Goal: Task Accomplishment & Management: Manage account settings

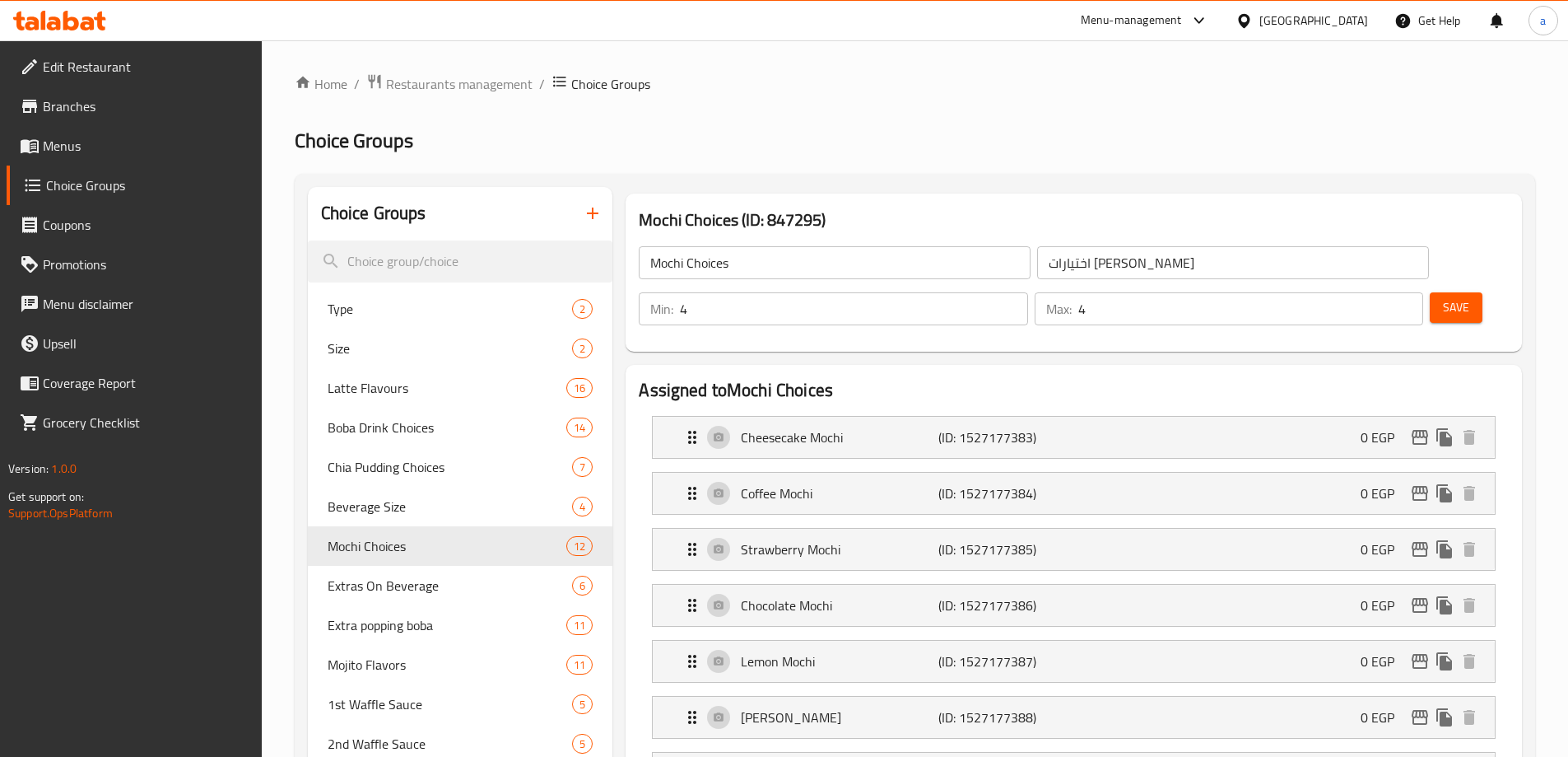
click at [1337, 36] on div "[GEOGRAPHIC_DATA]" at bounding box center [1301, 21] width 159 height 39
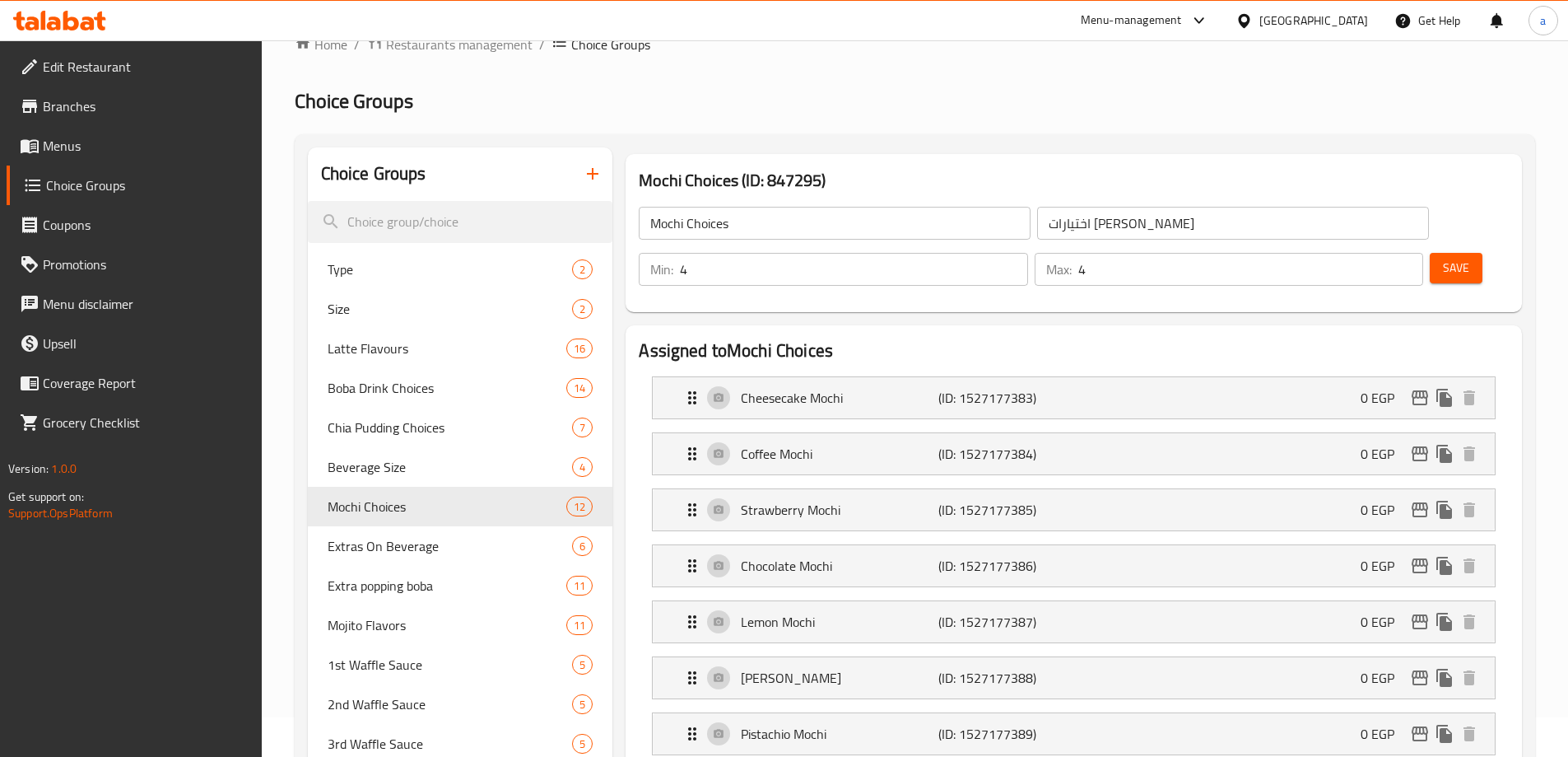
click at [1343, 18] on div "[GEOGRAPHIC_DATA]" at bounding box center [1313, 21] width 109 height 18
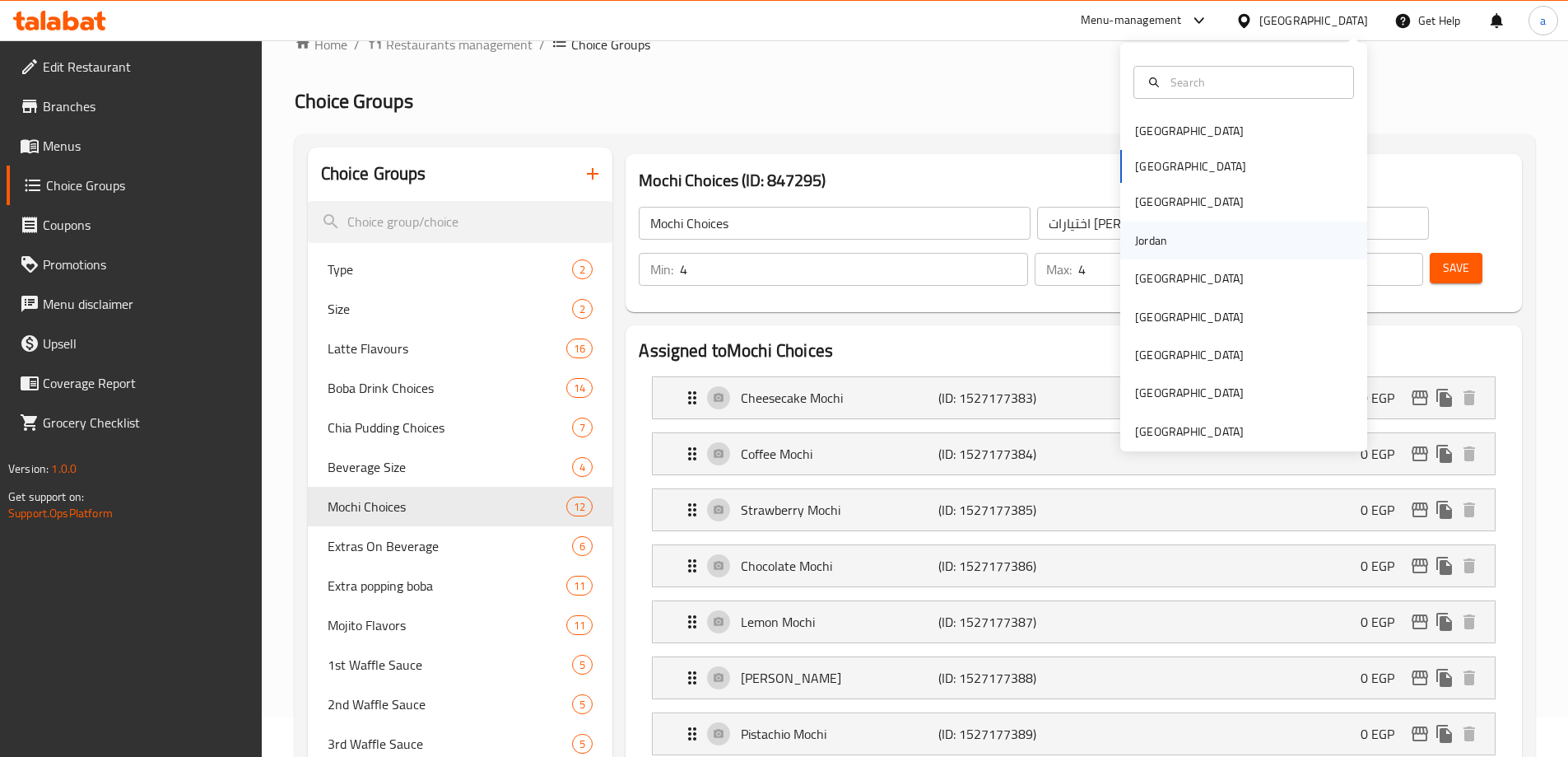
click at [1177, 234] on div "Jordan" at bounding box center [1244, 240] width 247 height 38
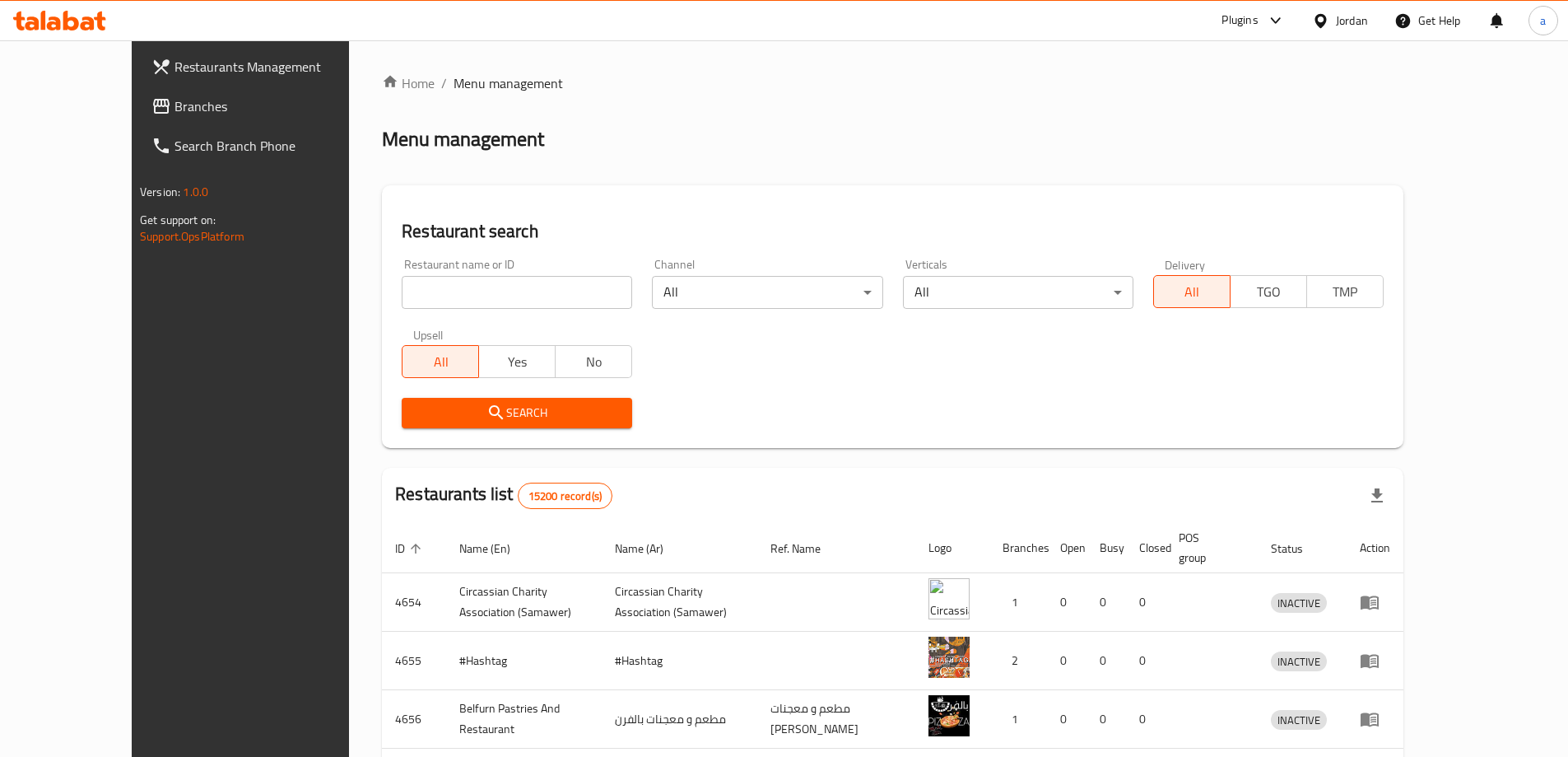
click at [174, 105] on span "Branches" at bounding box center [277, 106] width 206 height 20
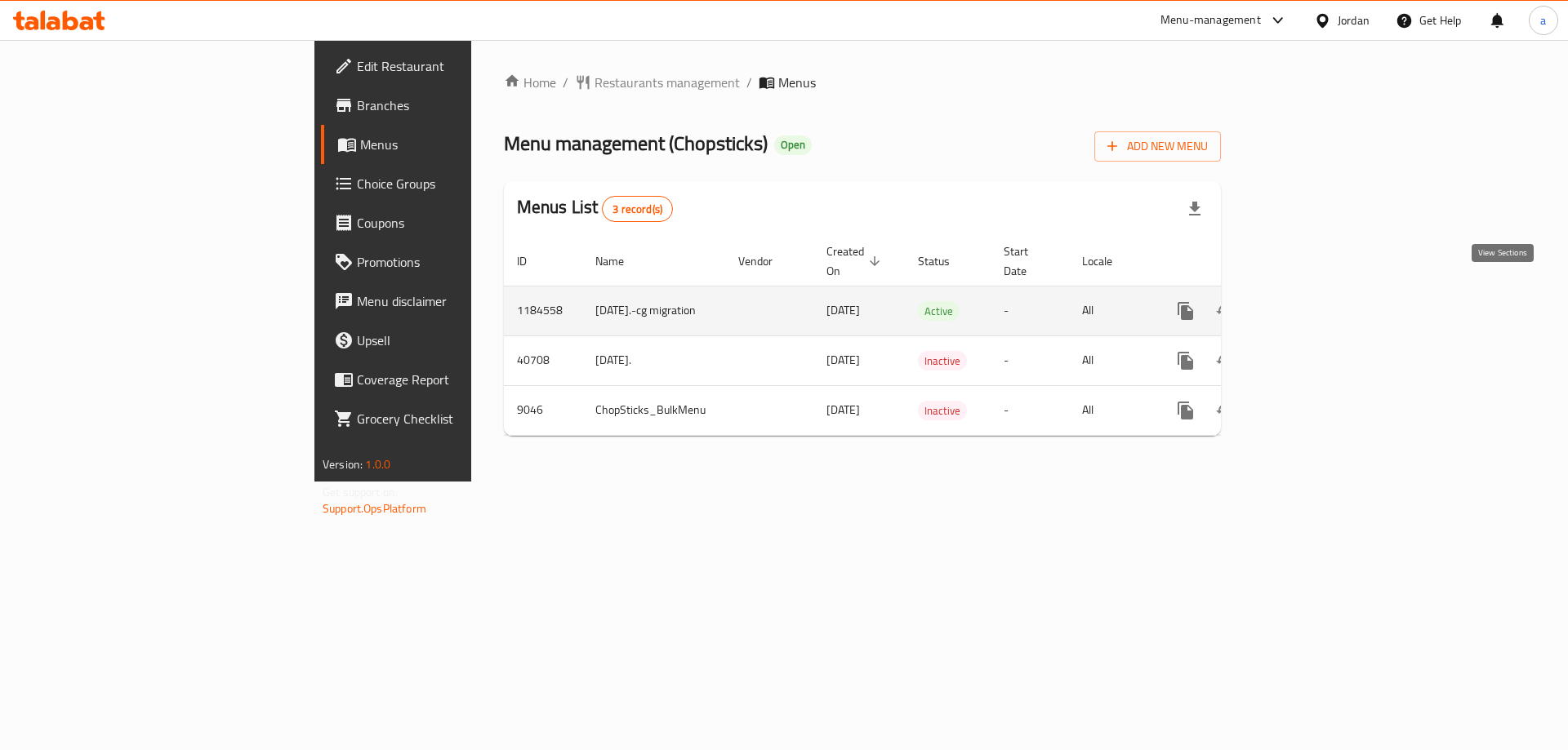
click at [1313, 301] on icon "enhanced table" at bounding box center [1303, 311] width 19 height 19
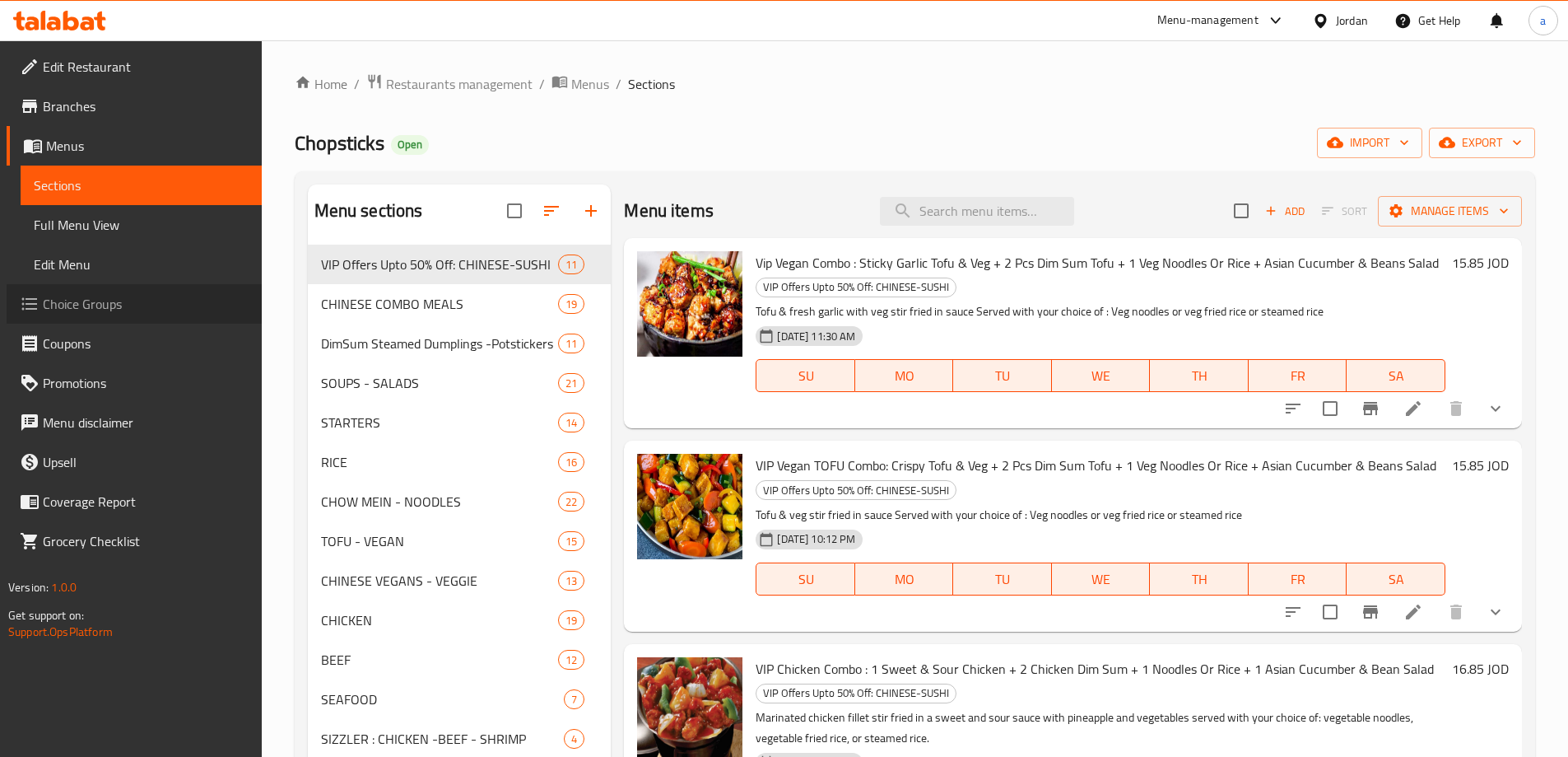
click at [82, 310] on span "Choice Groups" at bounding box center [146, 304] width 206 height 20
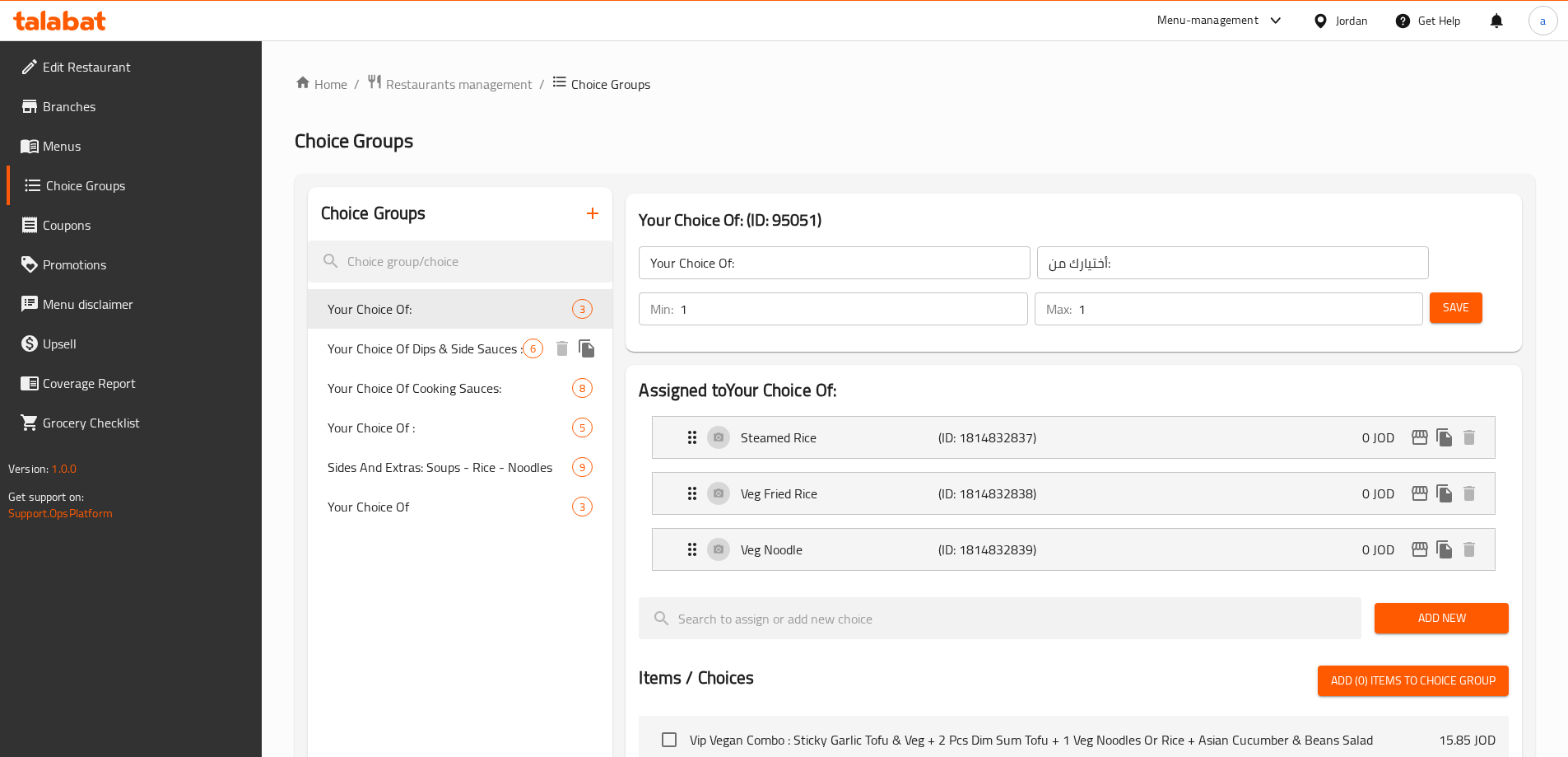
drag, startPoint x: 422, startPoint y: 338, endPoint x: 1054, endPoint y: 84, distance: 681.1
click at [422, 339] on span "Your Choice Of Dips & Side Sauces :" at bounding box center [425, 348] width 196 height 20
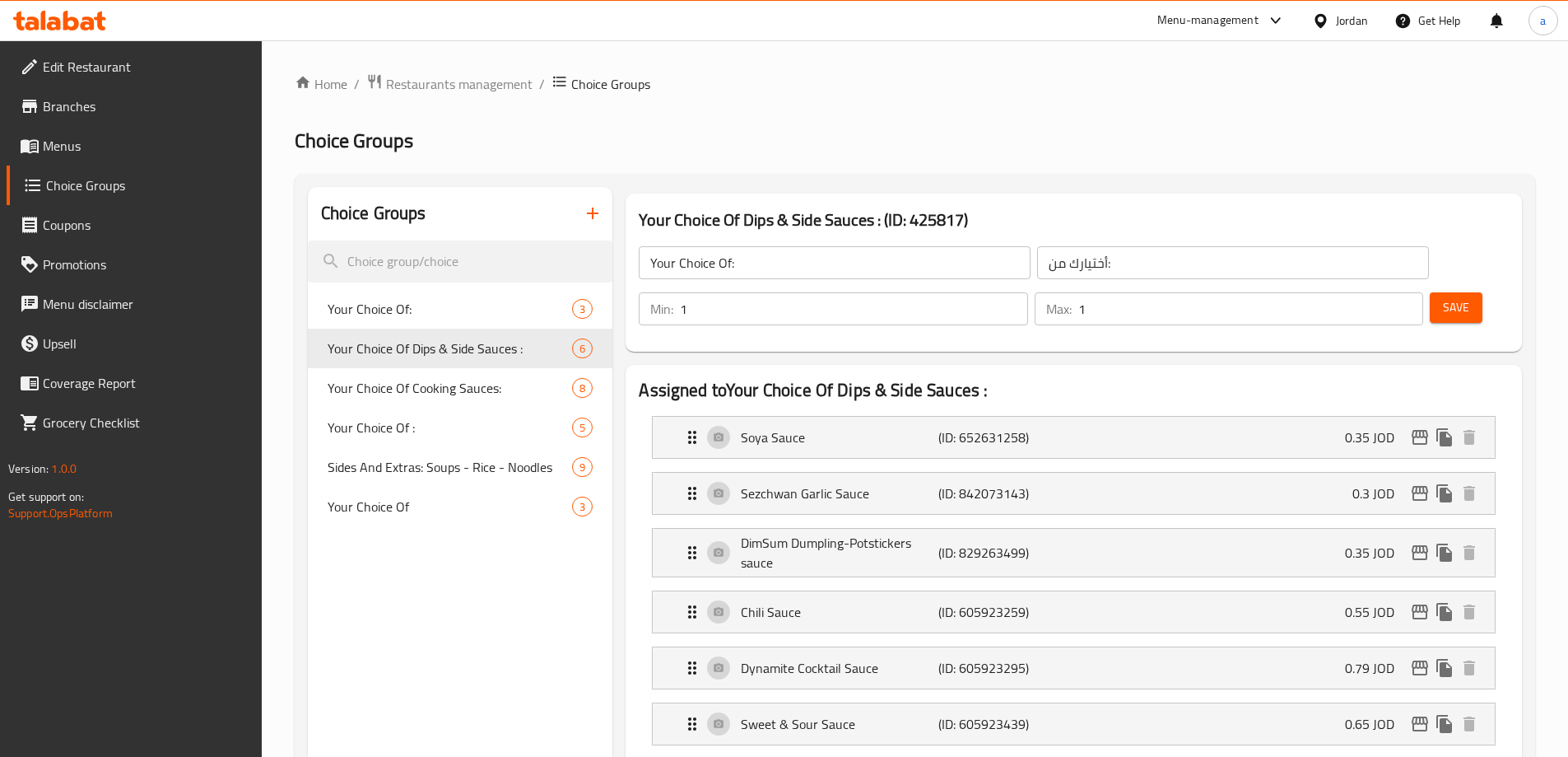
type input "Your Choice Of Dips & Side Sauces :"
type input "اختيارك من الصلصات الجانبية والغموس:"
type input "0"
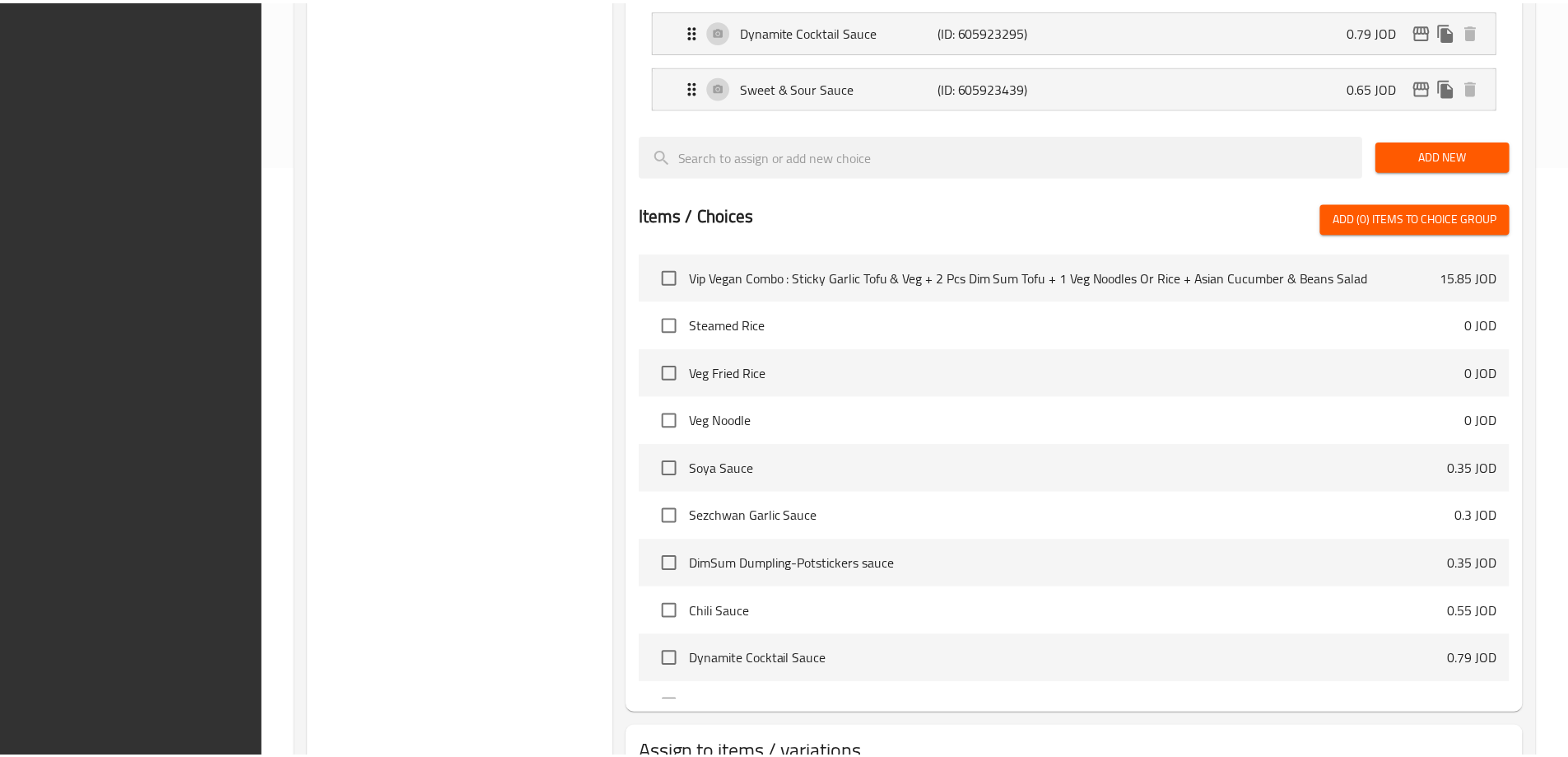
scroll to position [716, 0]
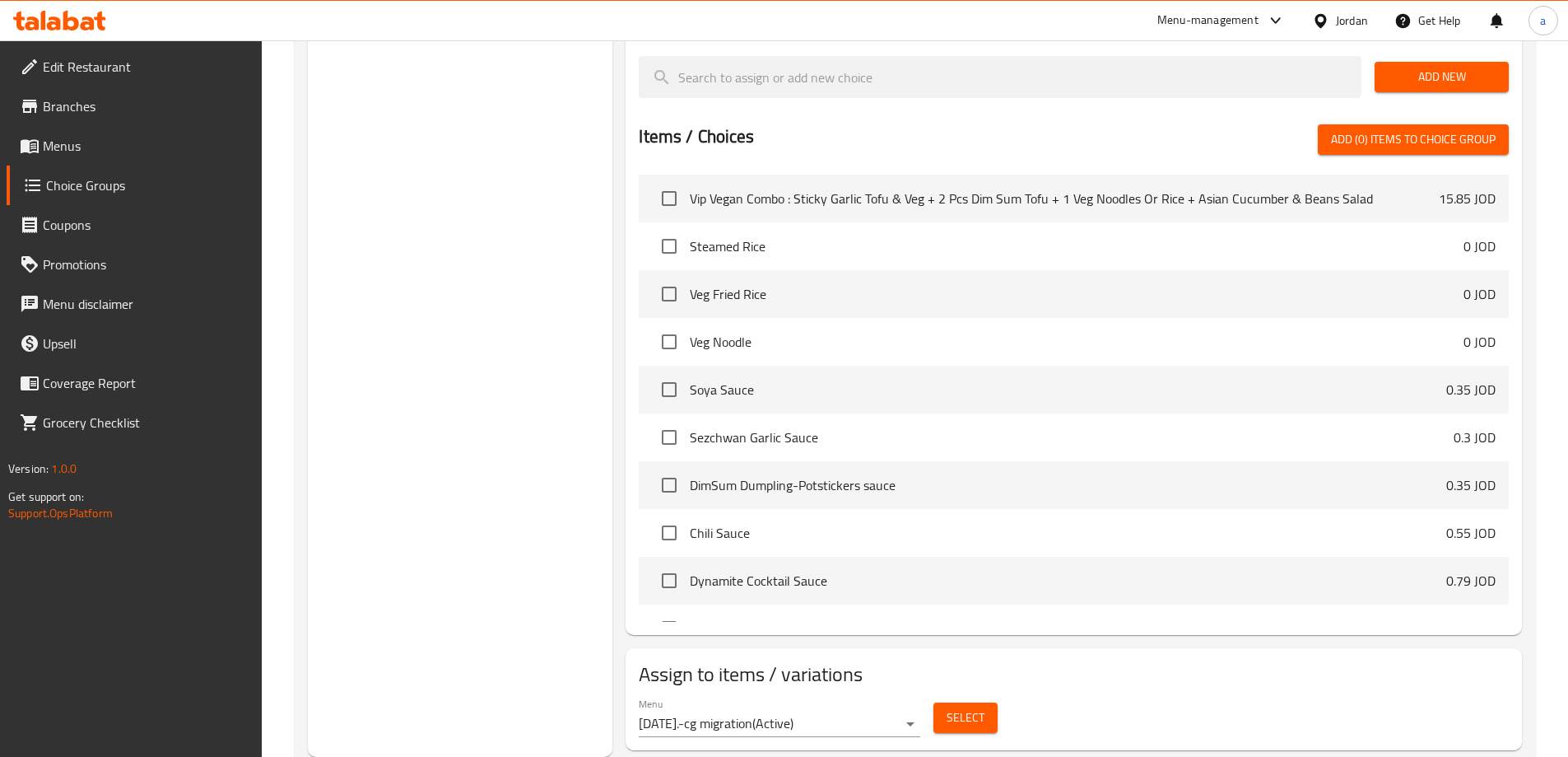
click at [535, 317] on div "Choice Groups Your Choice Of: 3 Your Choice Of Dips & Side Sauces : 6 Your Choi…" at bounding box center [461, 114] width 306 height 1286
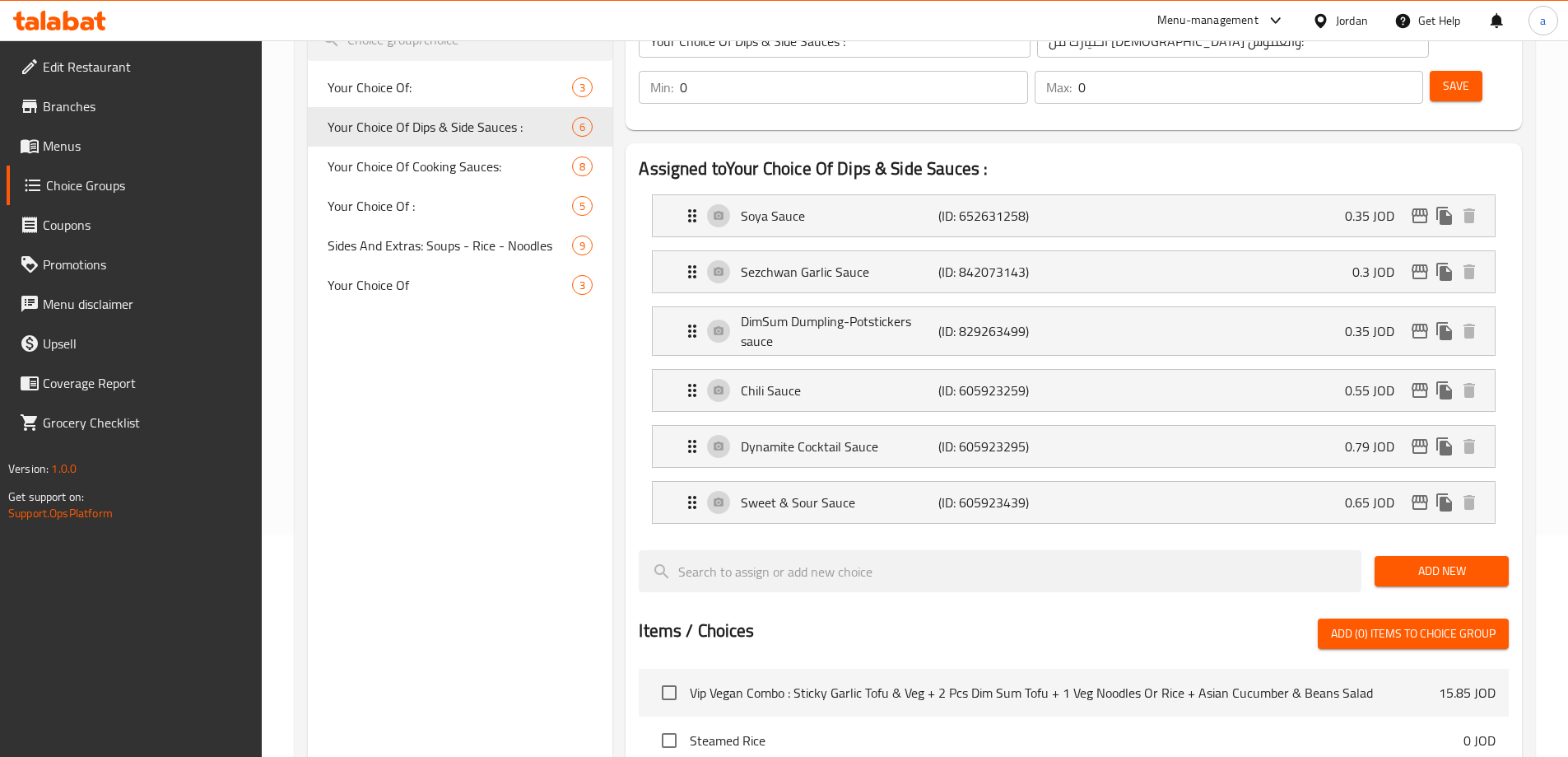
scroll to position [0, 0]
